Goal: Register for event/course

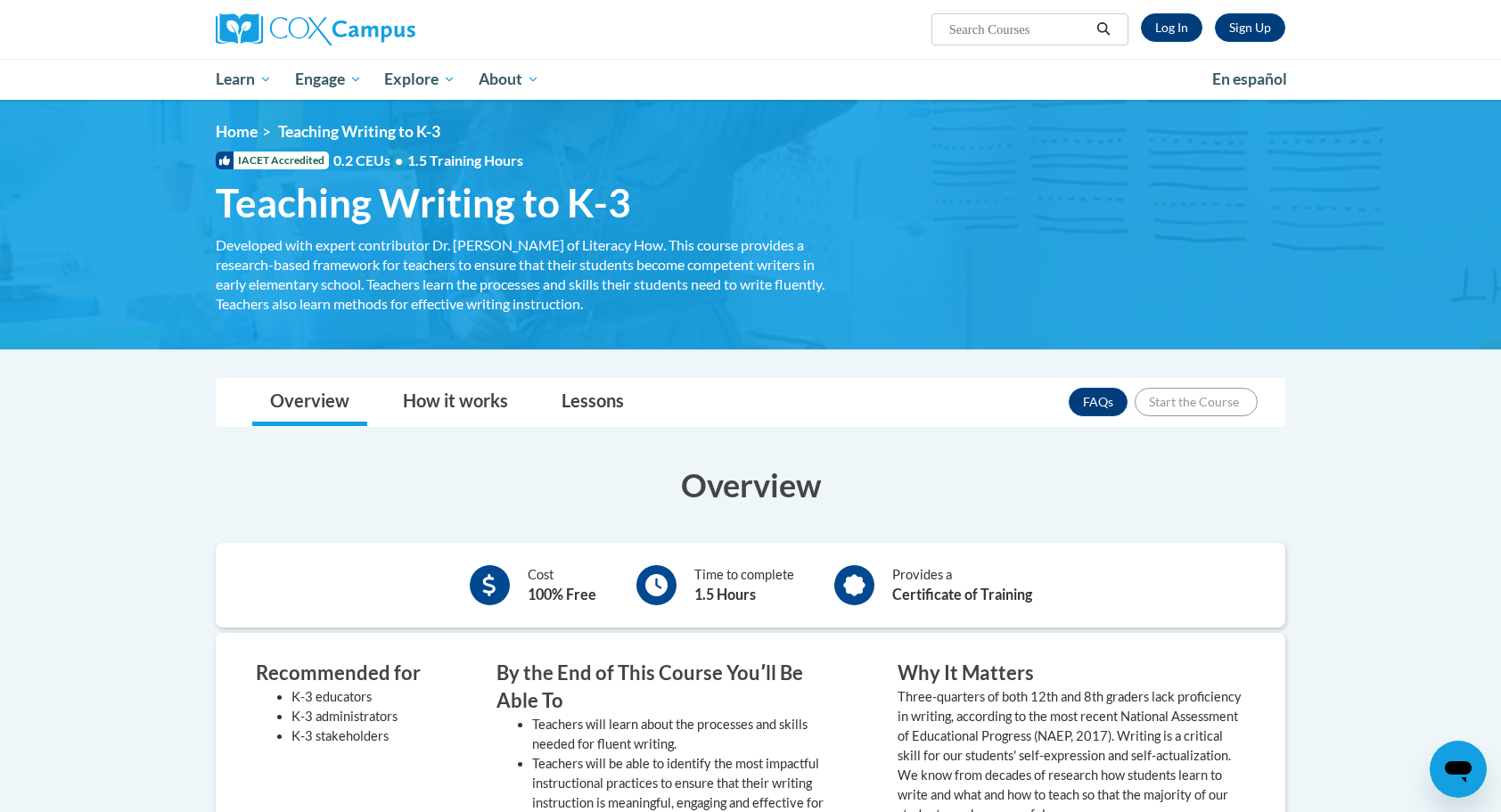
scroll to position [42, 0]
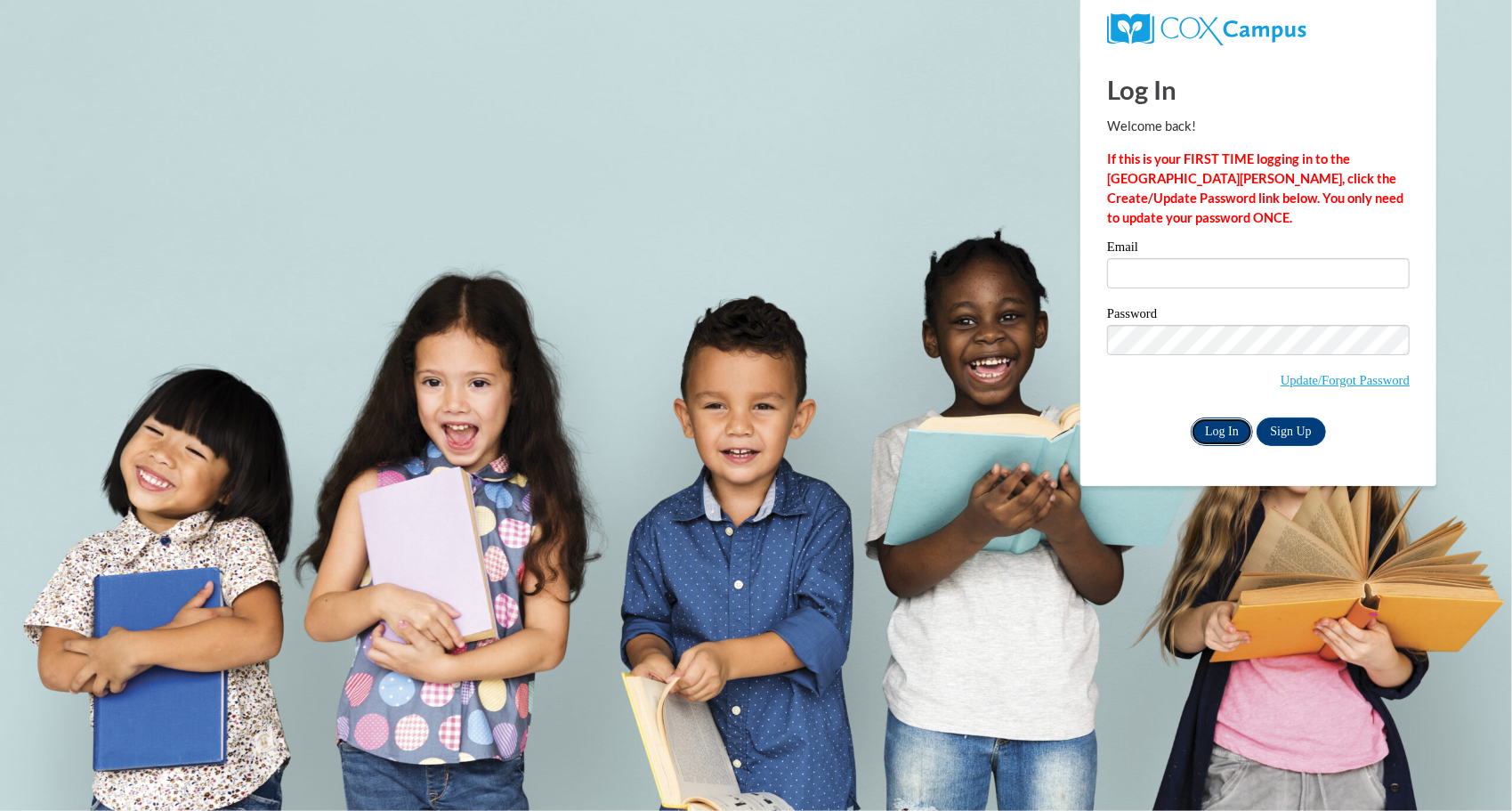
click at [1215, 422] on input "Log In" at bounding box center [1221, 431] width 62 height 29
type input "[EMAIL_ADDRESS][DOMAIN_NAME]"
click at [1218, 427] on input "Log In" at bounding box center [1221, 431] width 62 height 29
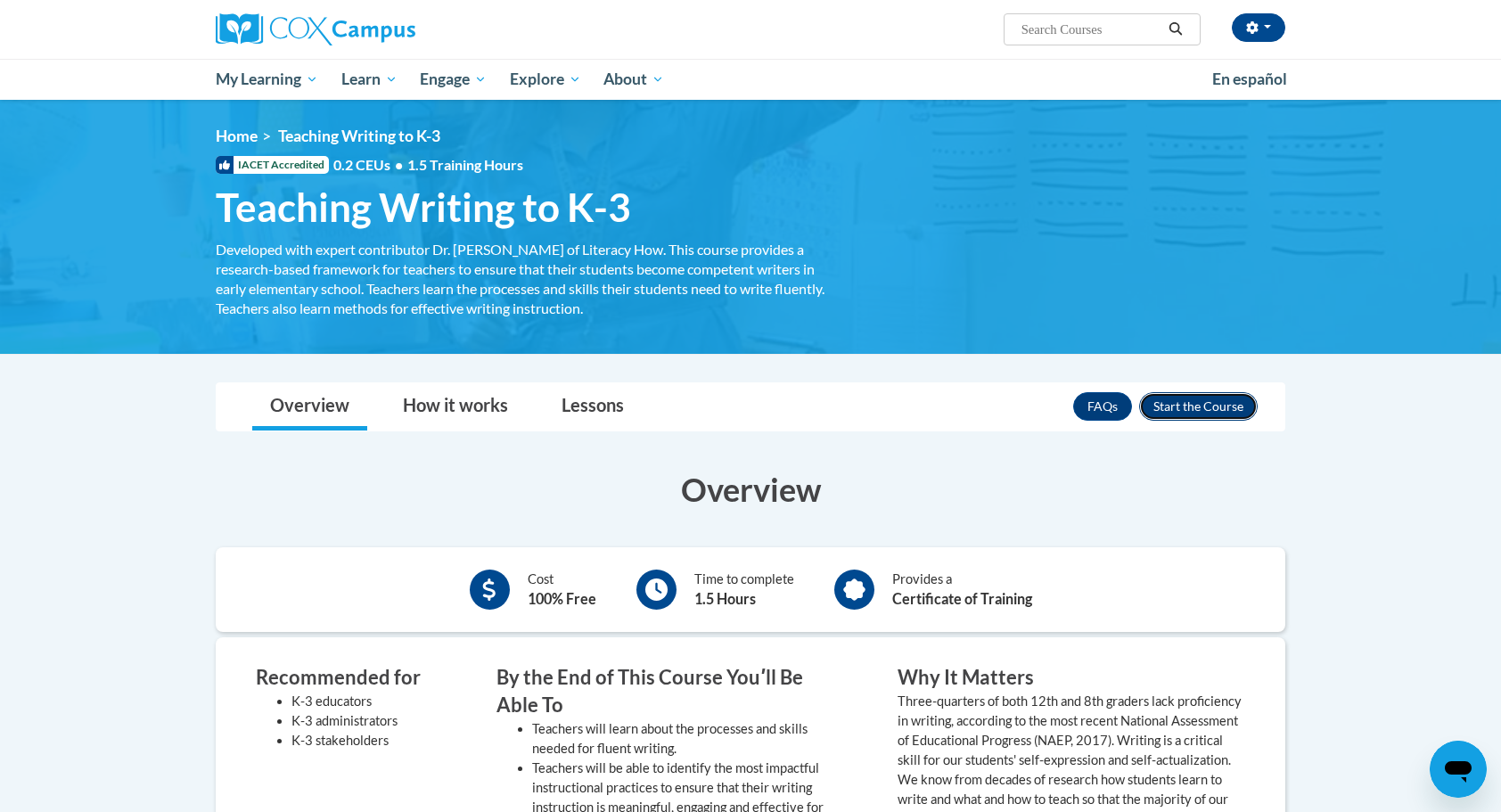
click at [1216, 408] on button "Enroll" at bounding box center [1199, 406] width 119 height 29
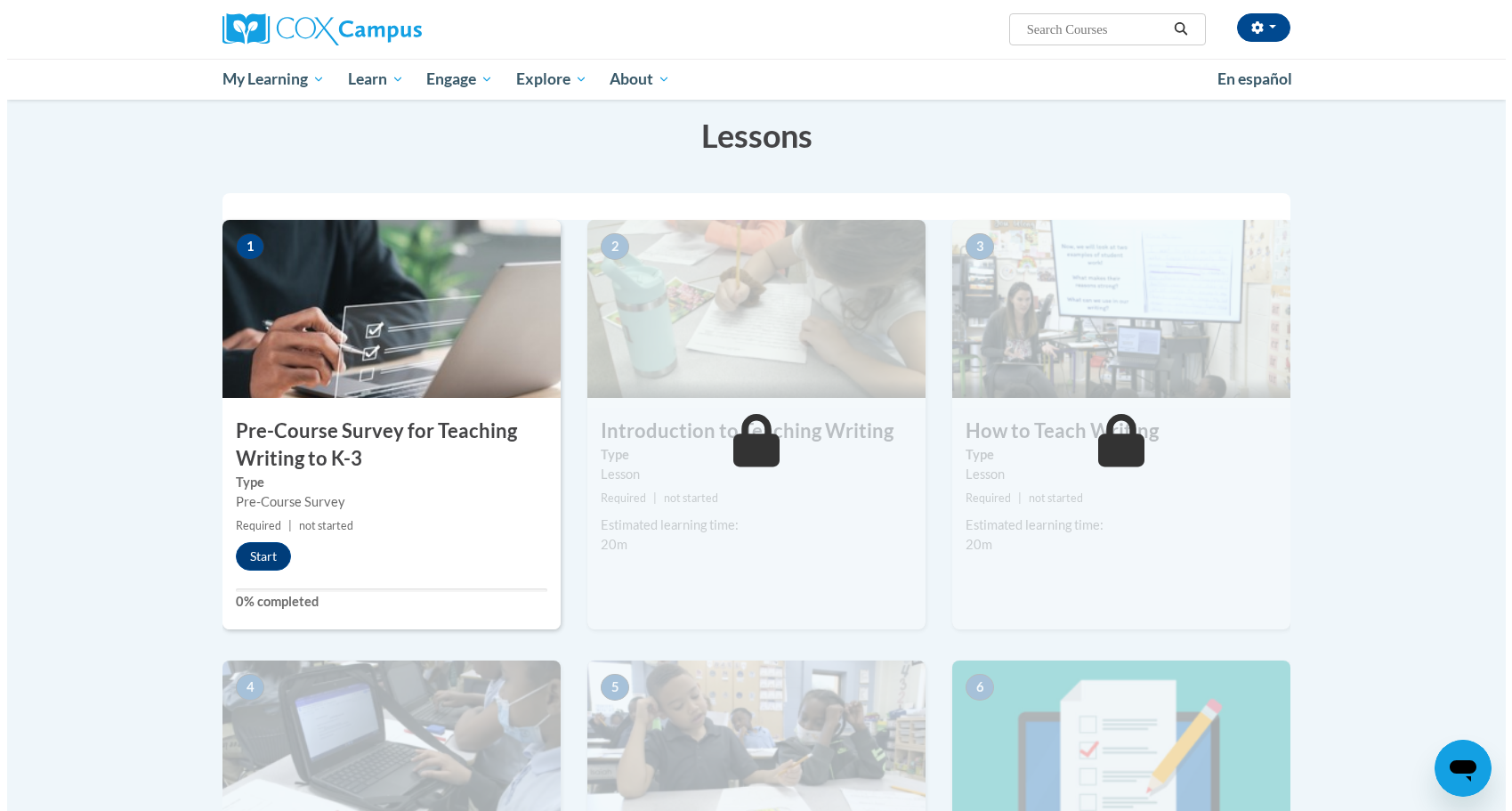
scroll to position [277, 0]
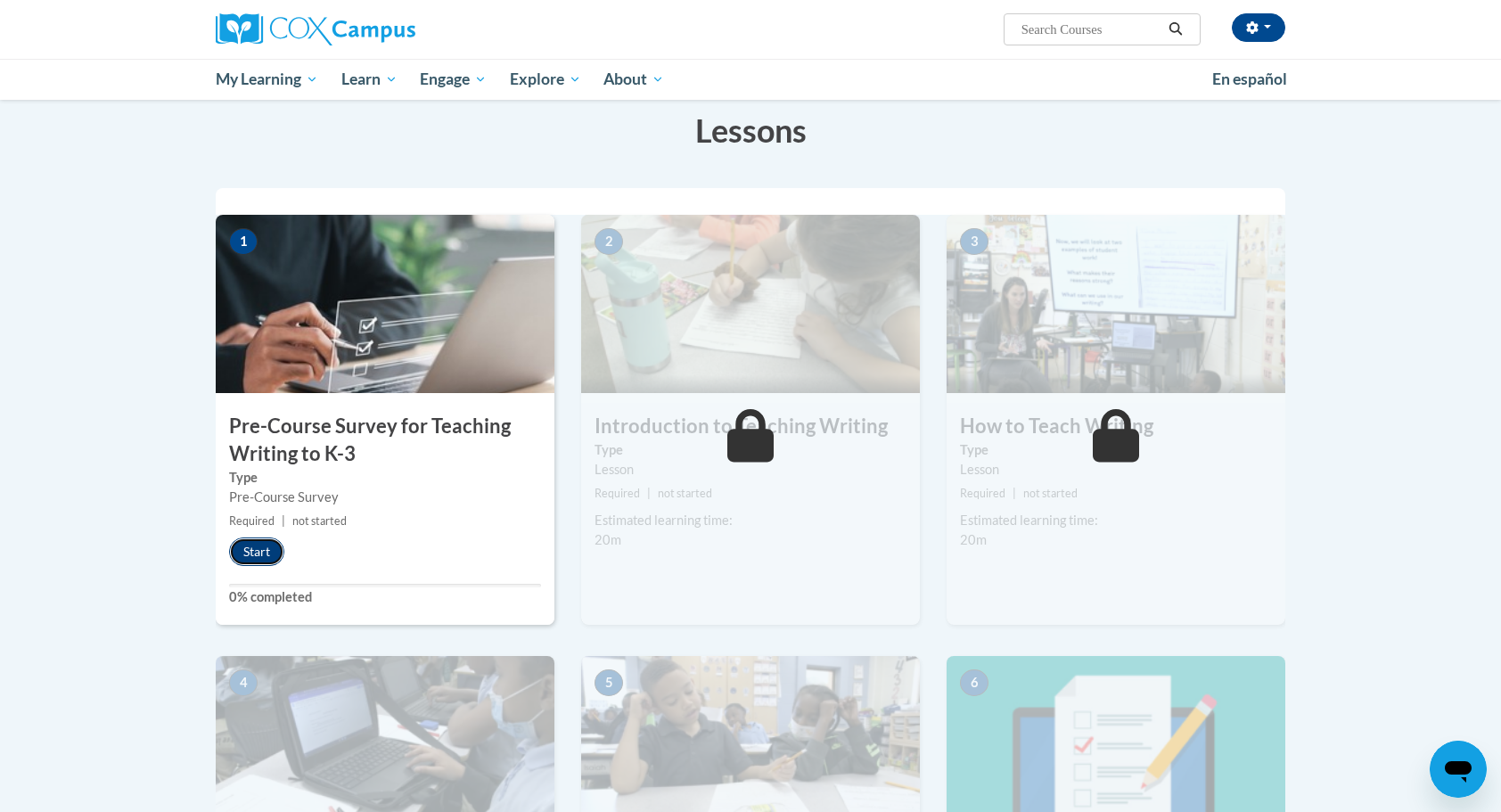
click at [255, 548] on button "Start" at bounding box center [257, 551] width 56 height 29
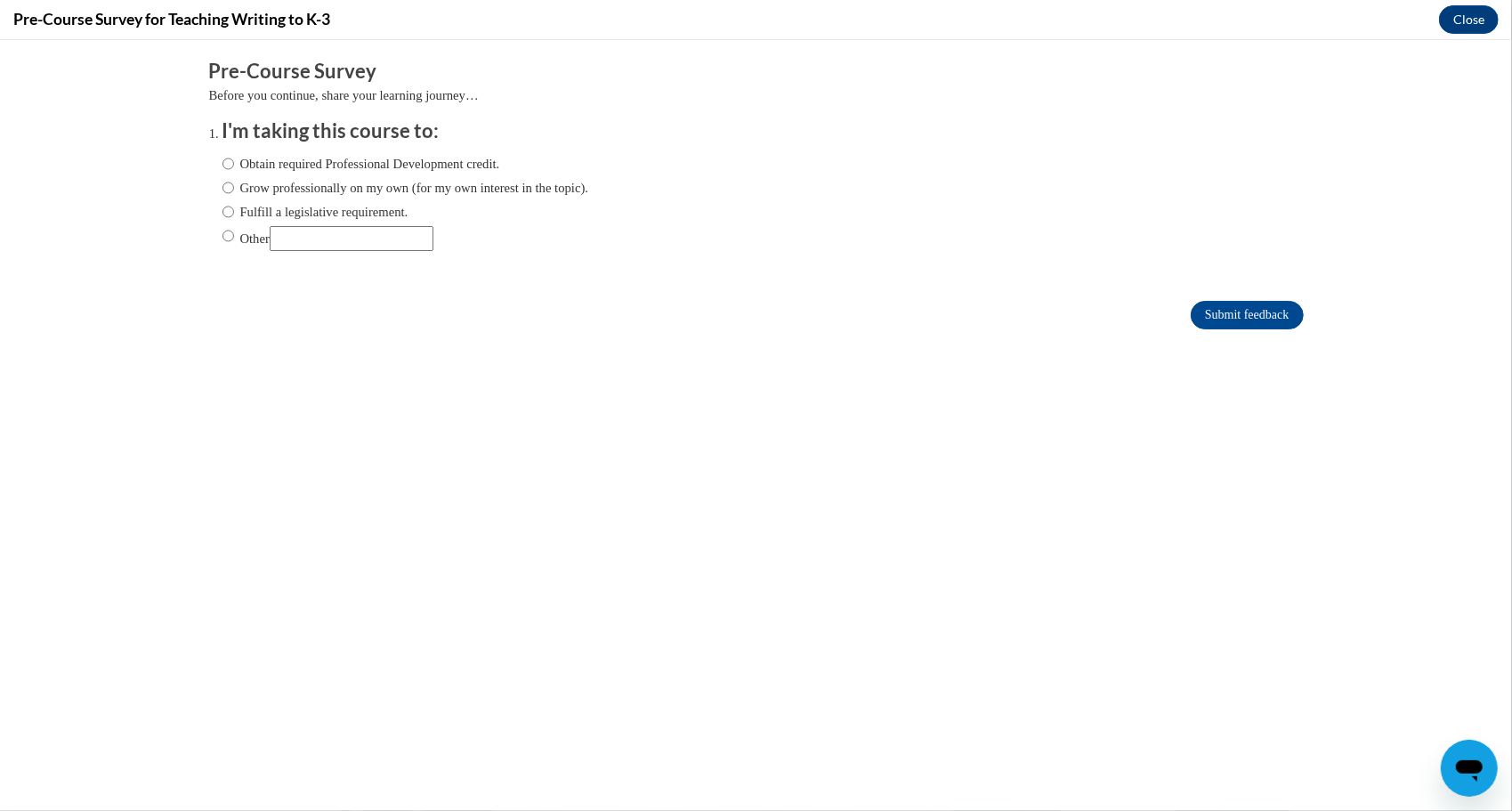
scroll to position [0, 0]
click at [232, 236] on label "Other" at bounding box center [328, 237] width 211 height 25
click at [232, 236] on input "Other" at bounding box center [228, 234] width 11 height 19
radio input "true"
click at [330, 247] on input "Other" at bounding box center [351, 237] width 164 height 25
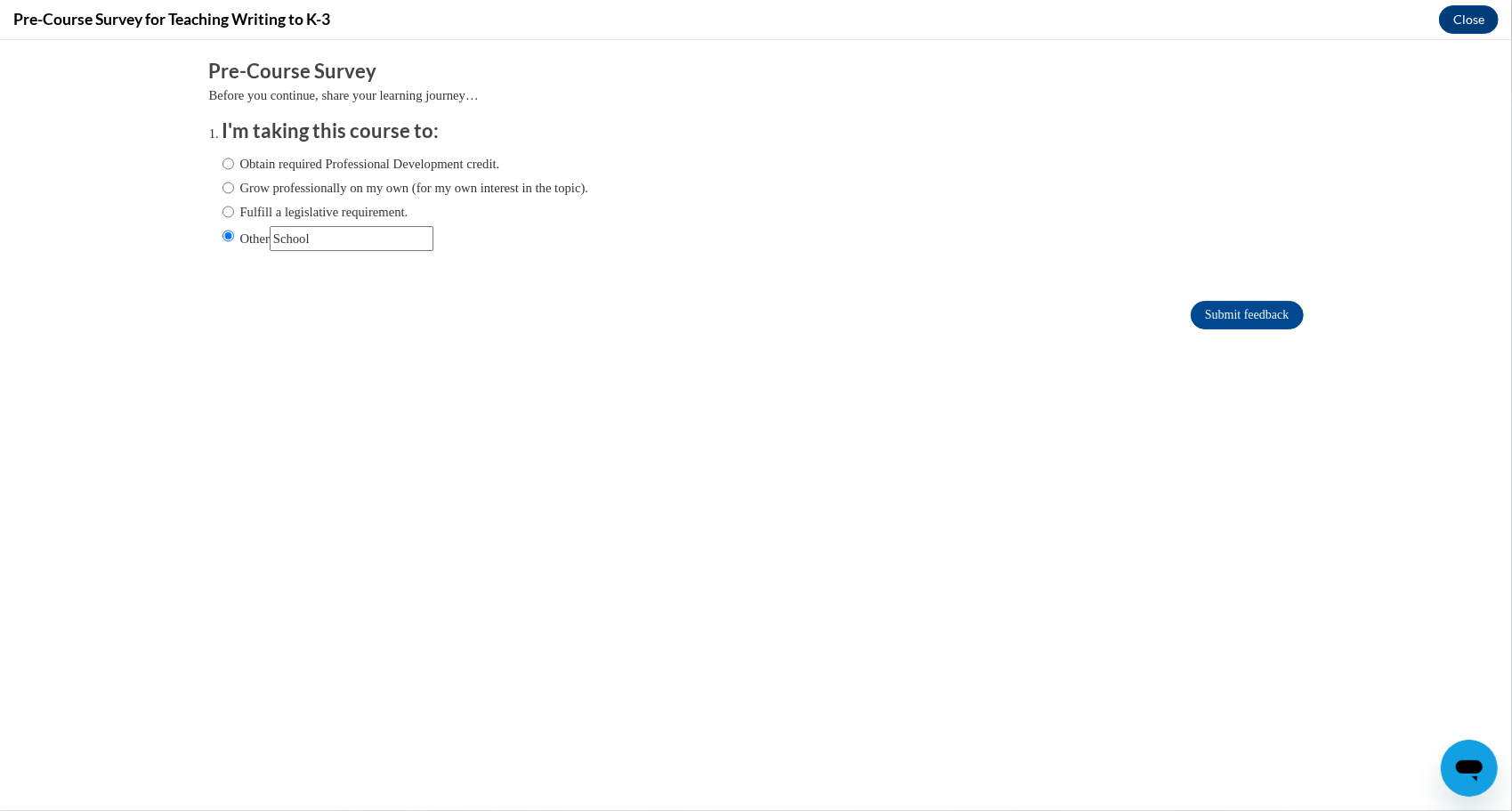
type input "School"
click at [1207, 319] on input "Submit feedback" at bounding box center [1246, 314] width 112 height 29
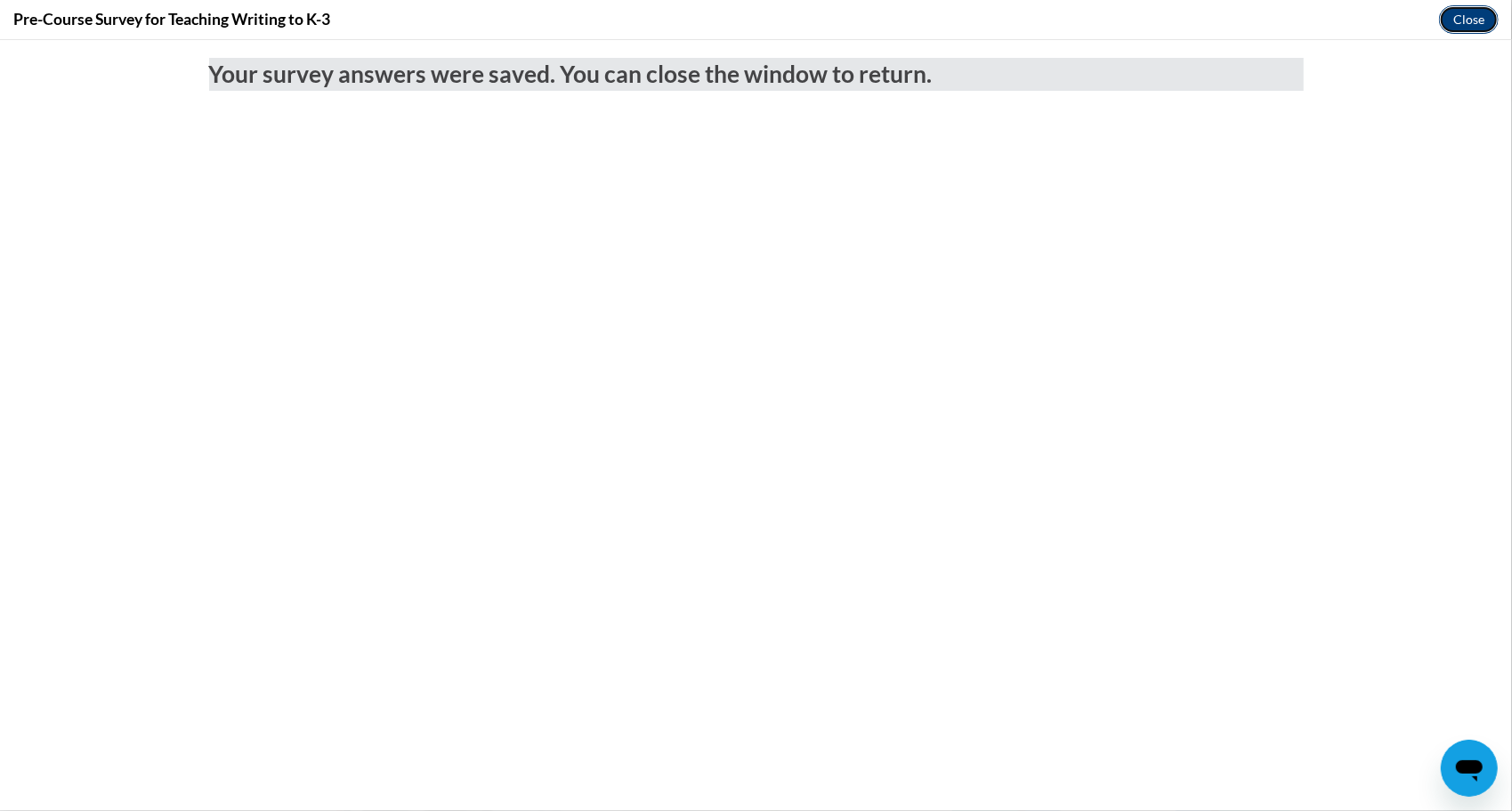
click at [1471, 20] on button "Close" at bounding box center [1468, 19] width 59 height 29
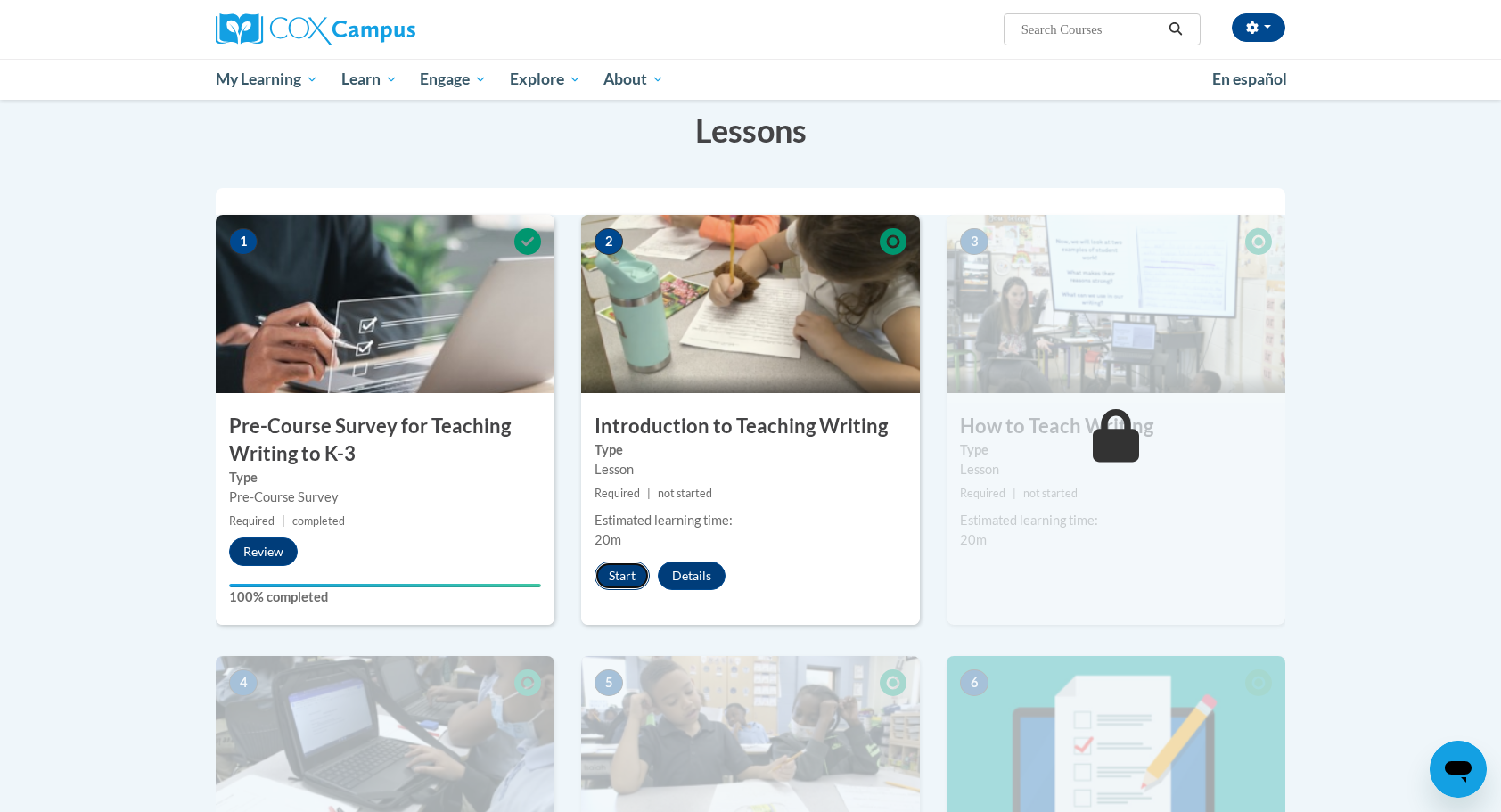
click at [615, 574] on button "Start" at bounding box center [623, 575] width 56 height 29
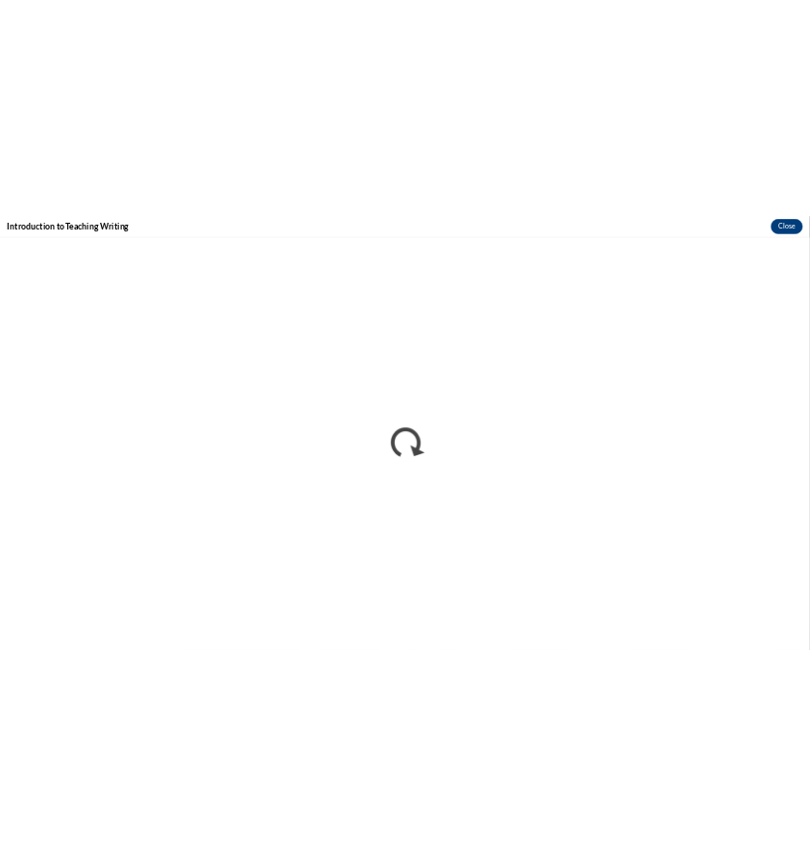
scroll to position [299, 0]
